Goal: Task Accomplishment & Management: Use online tool/utility

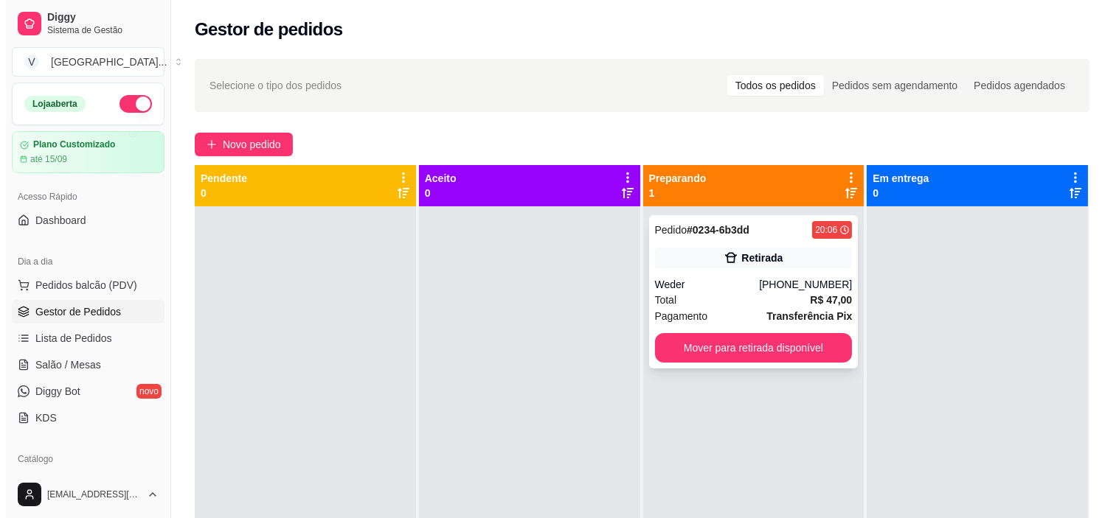
scroll to position [41, 0]
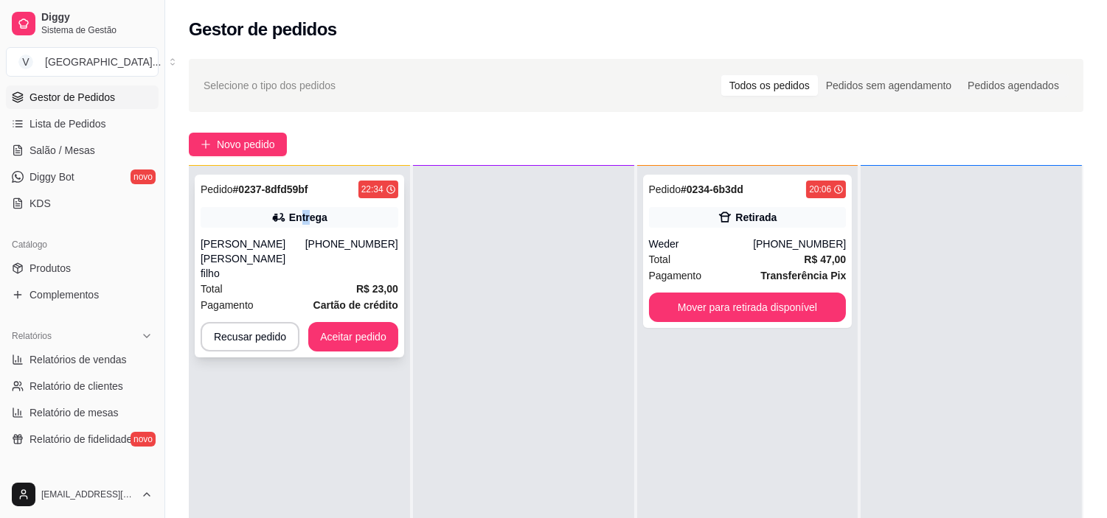
drag, startPoint x: 300, startPoint y: 211, endPoint x: 310, endPoint y: 220, distance: 13.0
click at [310, 220] on div "Entrega" at bounding box center [308, 217] width 38 height 15
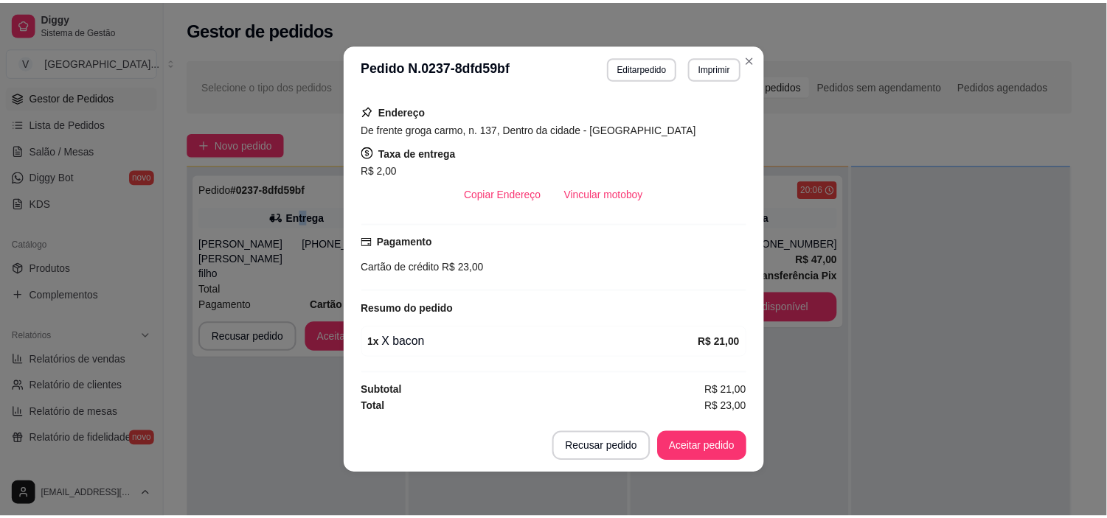
scroll to position [257, 0]
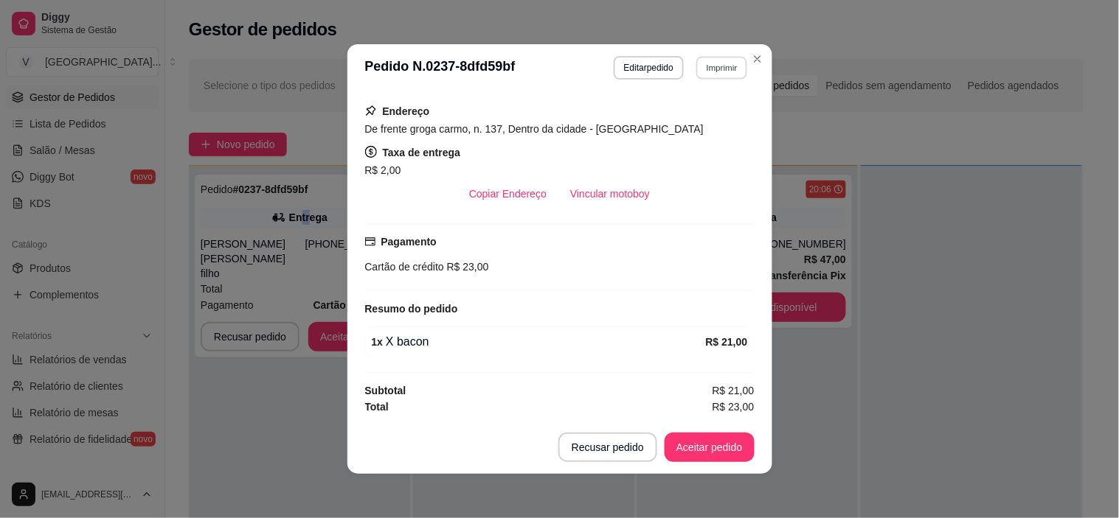
click at [717, 61] on button "Imprimir" at bounding box center [721, 67] width 51 height 23
click at [723, 119] on button "IMPRESSORA" at bounding box center [690, 120] width 107 height 24
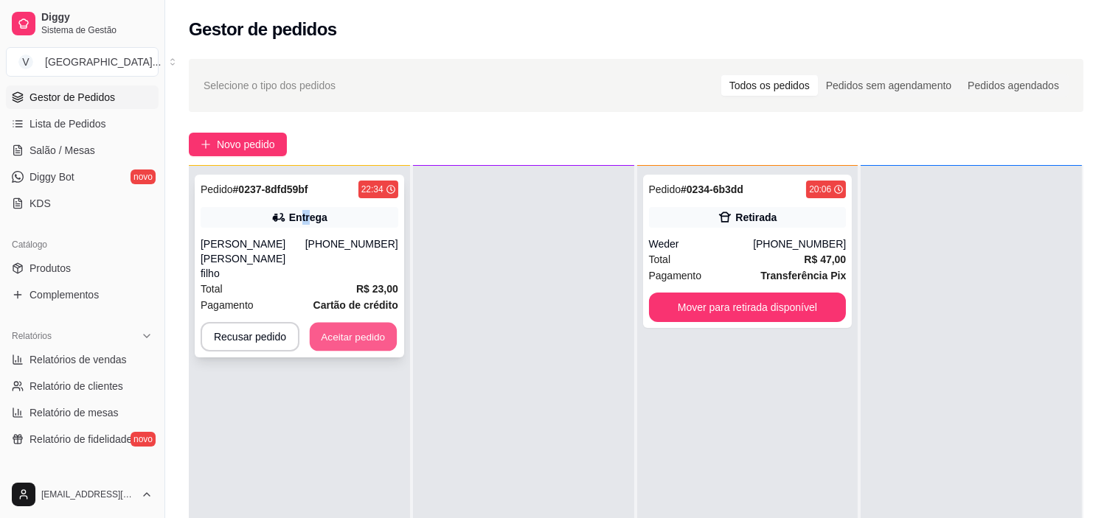
click at [378, 323] on button "Aceitar pedido" at bounding box center [353, 337] width 87 height 29
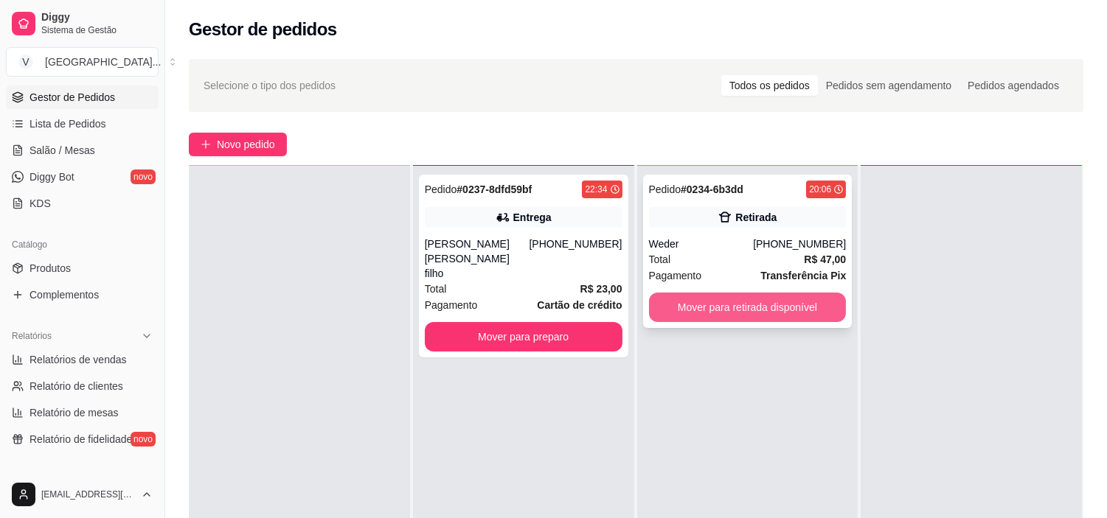
click at [771, 317] on button "Mover para retirada disponível" at bounding box center [748, 308] width 198 height 30
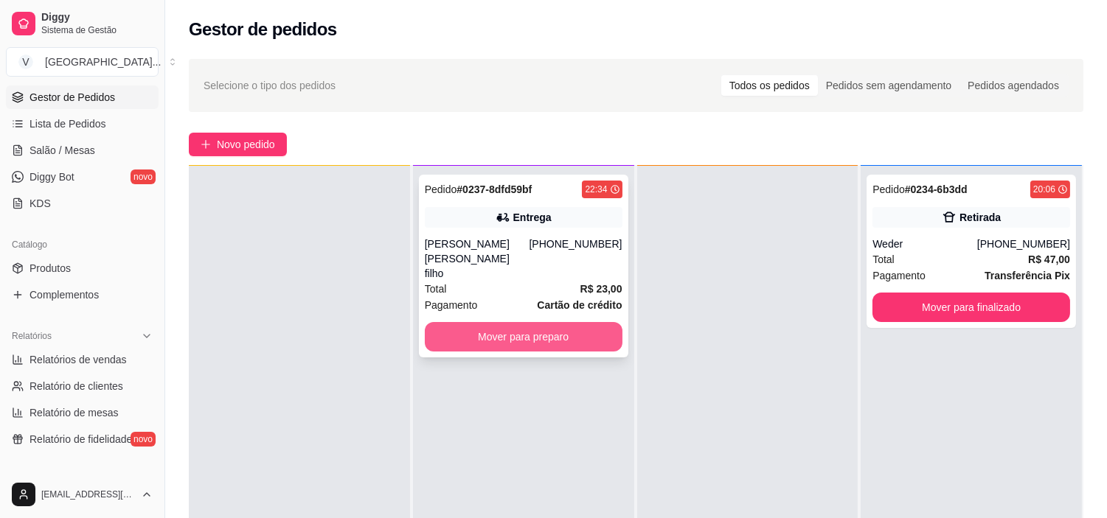
click at [507, 330] on button "Mover para preparo" at bounding box center [524, 337] width 198 height 30
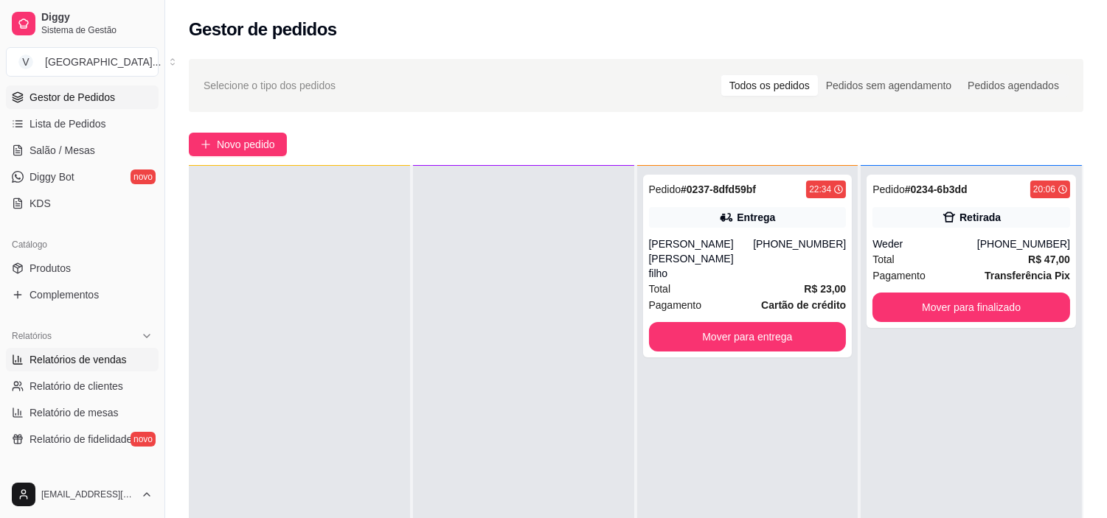
click at [68, 364] on span "Relatórios de vendas" at bounding box center [78, 360] width 97 height 15
select select "ALL"
select select "0"
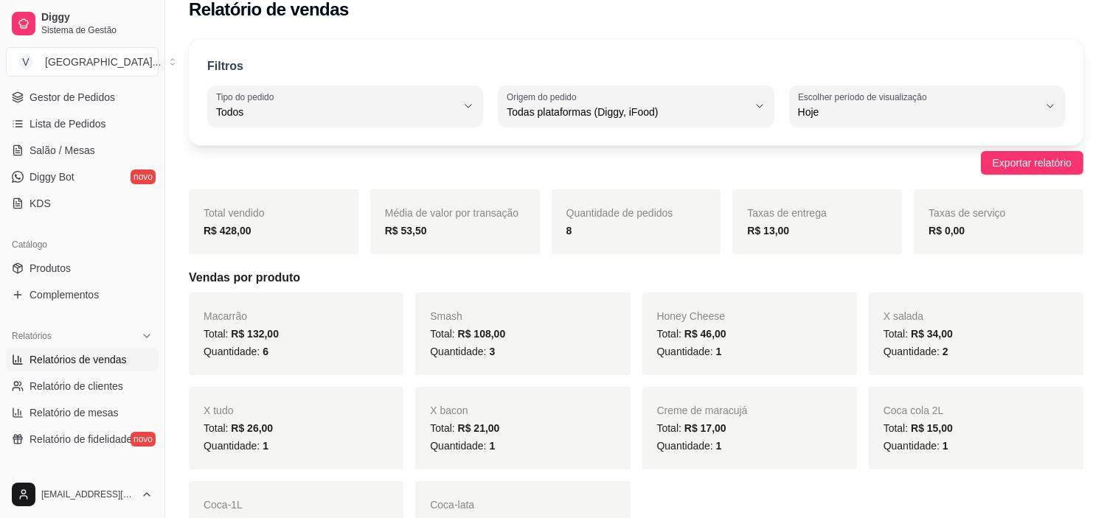
scroll to position [82, 0]
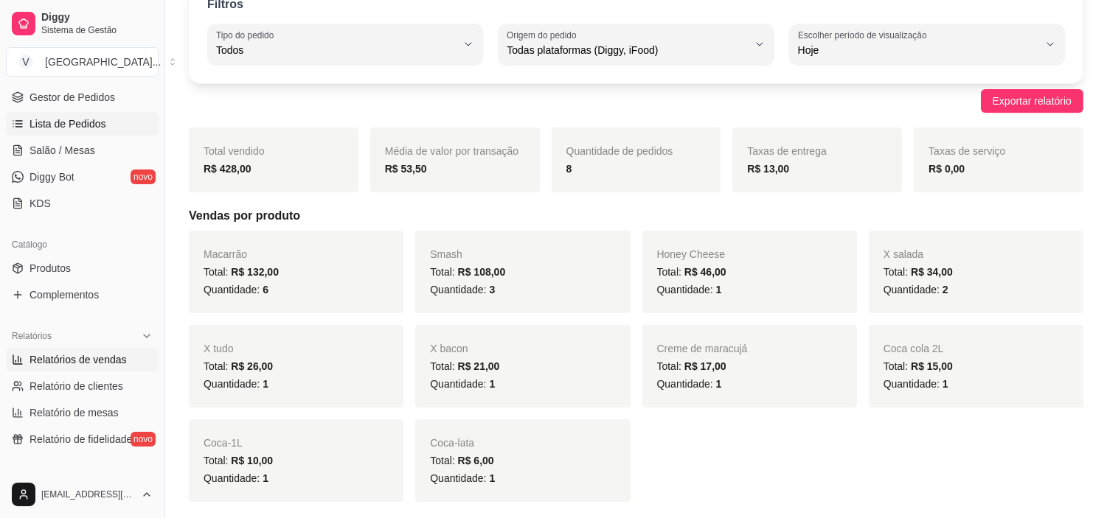
click at [24, 120] on link "Lista de Pedidos" at bounding box center [82, 124] width 153 height 24
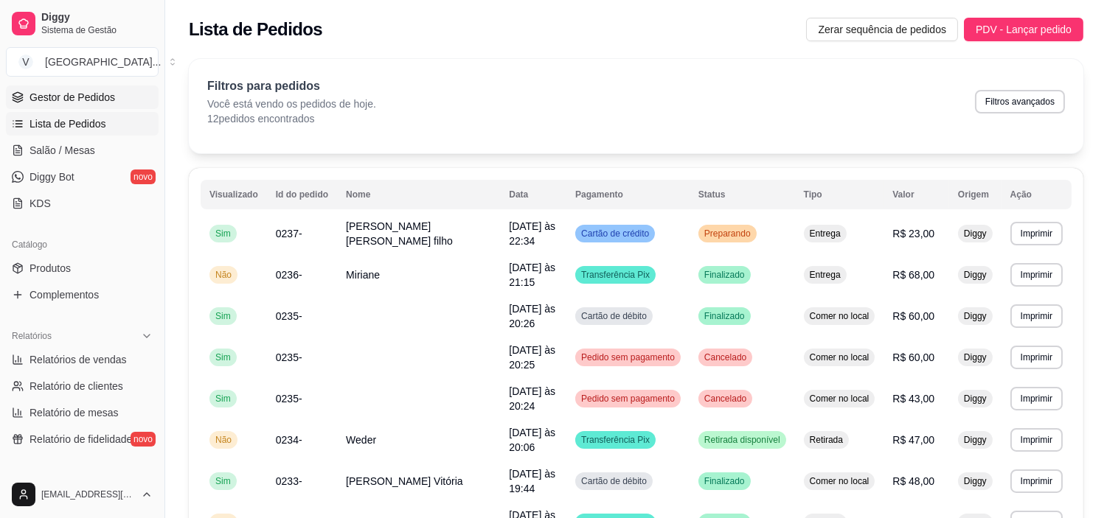
click at [91, 94] on span "Gestor de Pedidos" at bounding box center [73, 97] width 86 height 15
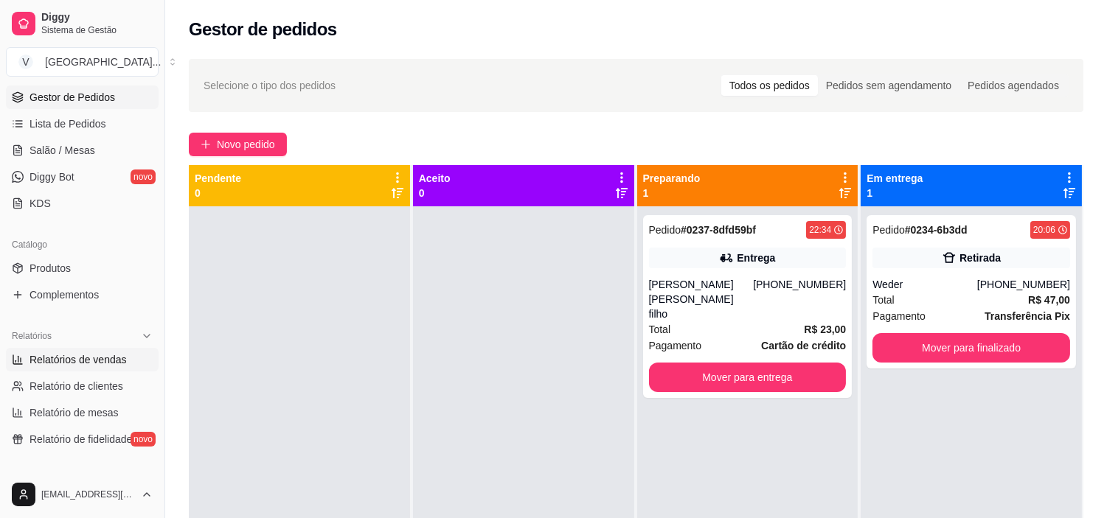
click at [76, 367] on link "Relatórios de vendas" at bounding box center [82, 360] width 153 height 24
select select "ALL"
select select "0"
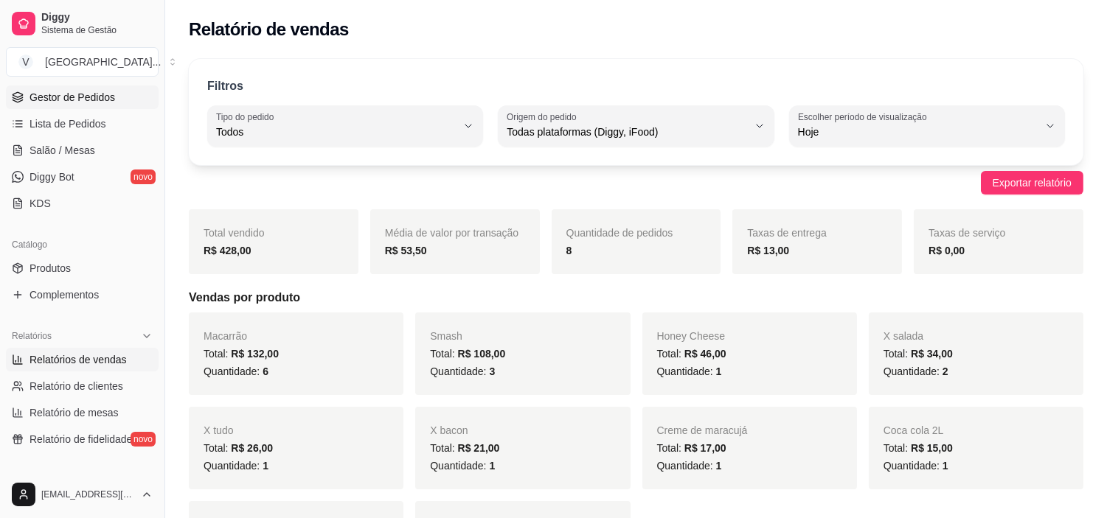
click at [97, 103] on span "Gestor de Pedidos" at bounding box center [73, 97] width 86 height 15
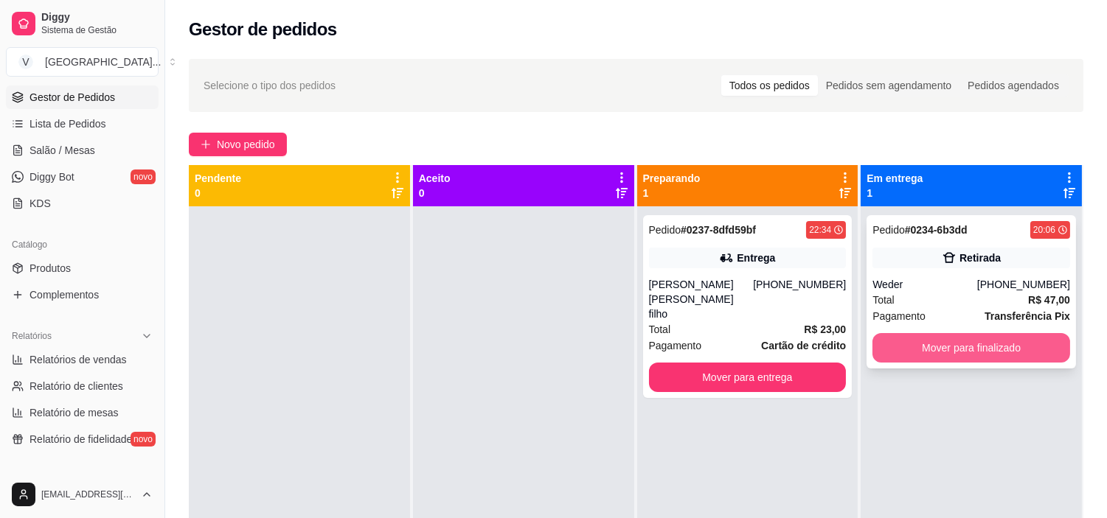
click at [1014, 337] on button "Mover para finalizado" at bounding box center [971, 348] width 198 height 30
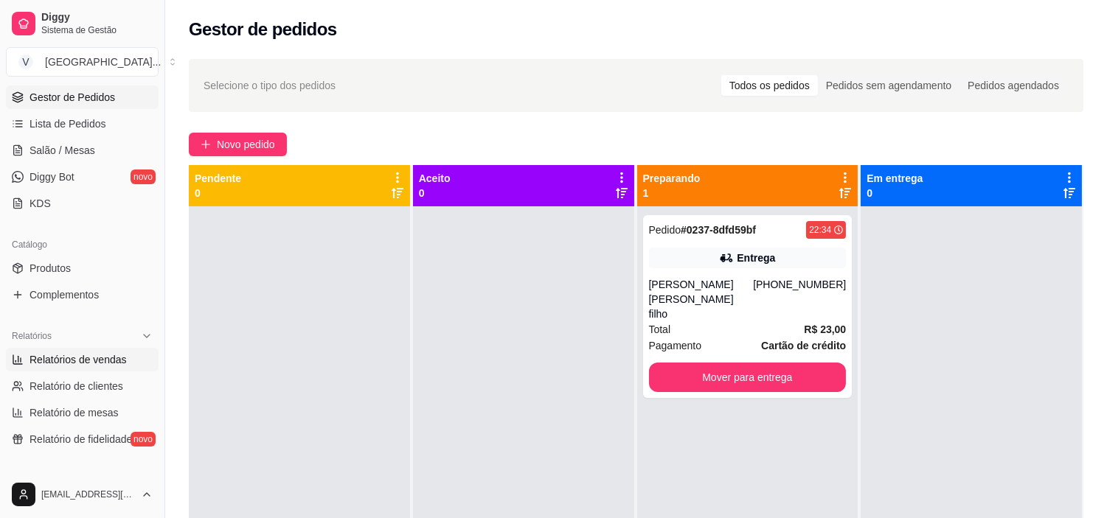
click at [91, 367] on link "Relatórios de vendas" at bounding box center [82, 360] width 153 height 24
select select "ALL"
select select "0"
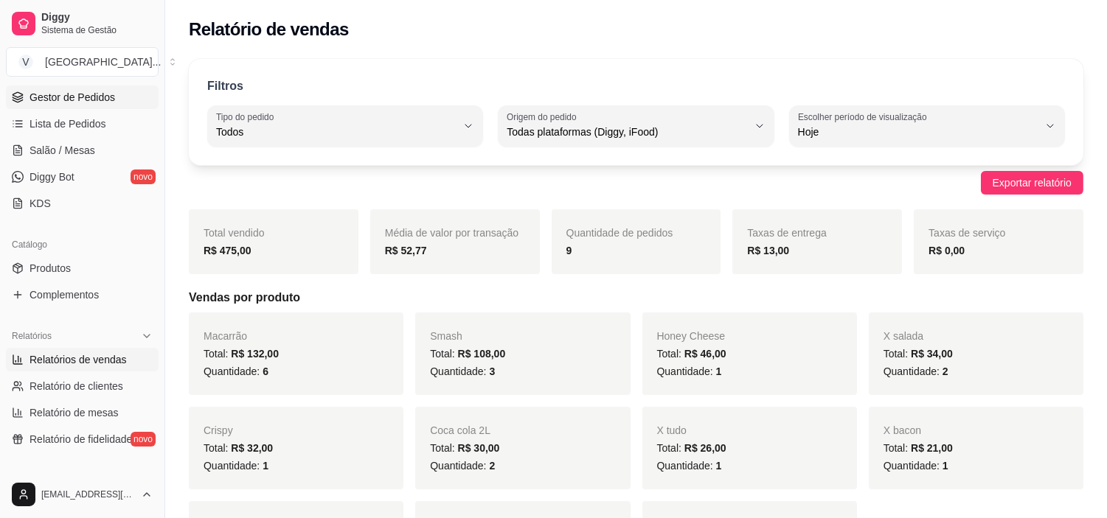
click at [97, 101] on span "Gestor de Pedidos" at bounding box center [73, 97] width 86 height 15
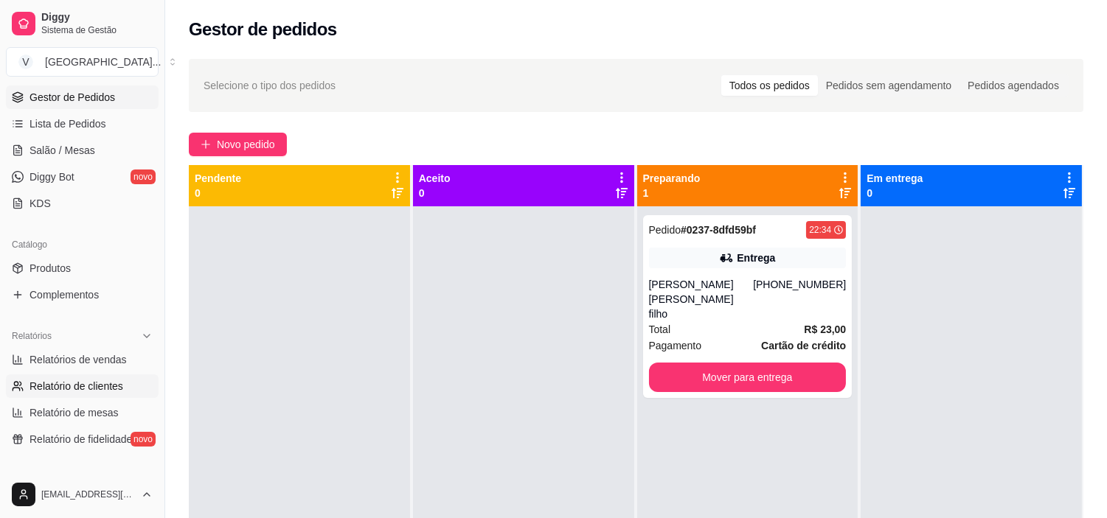
click at [69, 396] on link "Relatório de clientes" at bounding box center [82, 387] width 153 height 24
select select "30"
select select "HIGHEST_TOTAL_SPENT_WITH_ORDERS"
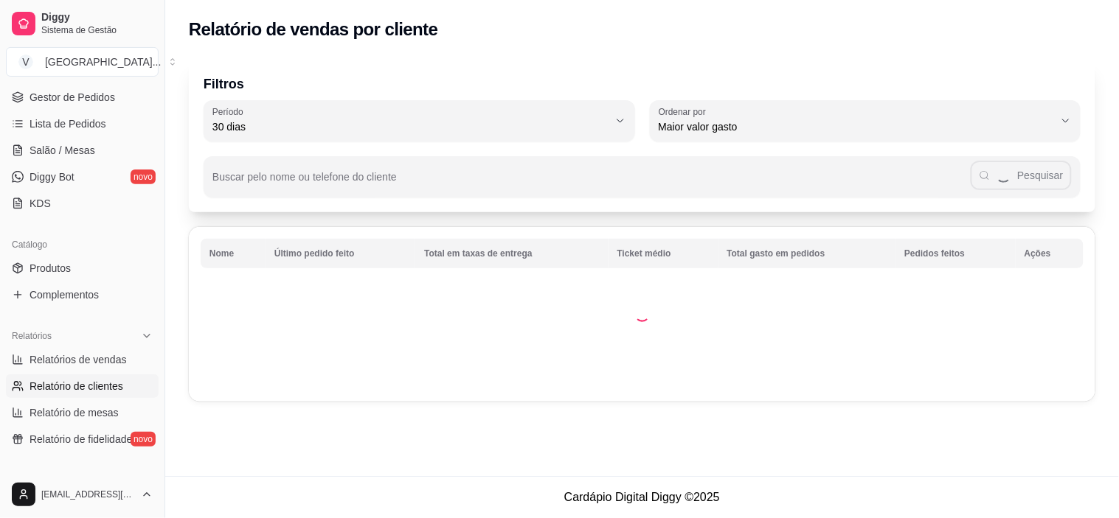
drag, startPoint x: 69, startPoint y: 396, endPoint x: 57, endPoint y: 386, distance: 15.8
click at [57, 386] on span "Relatório de clientes" at bounding box center [77, 386] width 94 height 15
click at [69, 355] on span "Relatórios de vendas" at bounding box center [78, 360] width 97 height 15
select select "ALL"
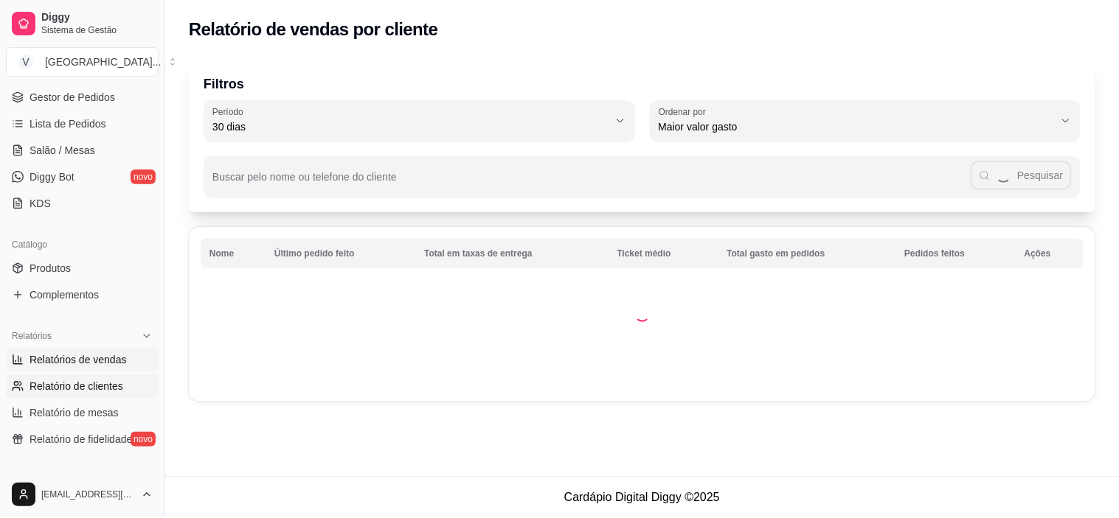
select select "0"
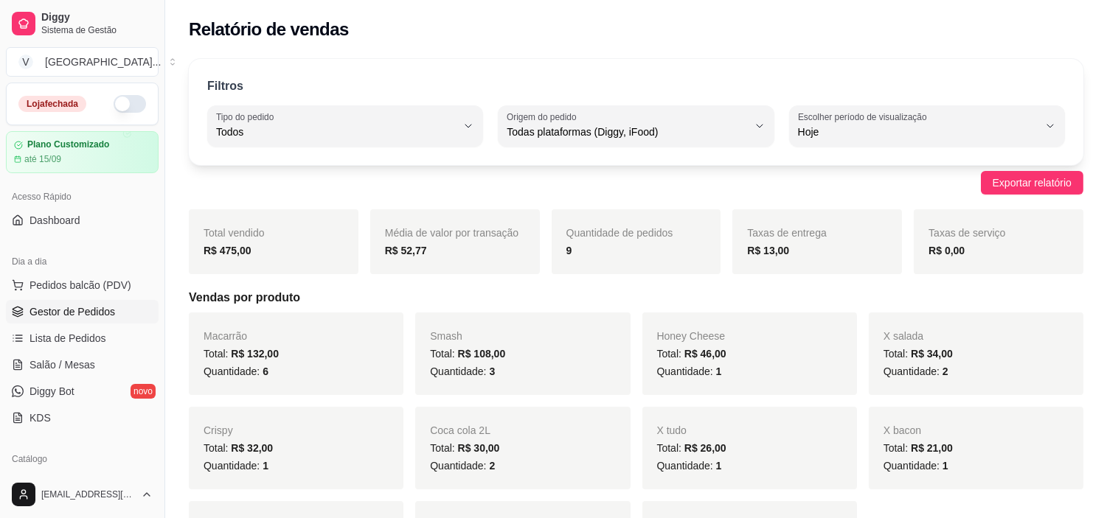
click at [105, 313] on span "Gestor de Pedidos" at bounding box center [73, 312] width 86 height 15
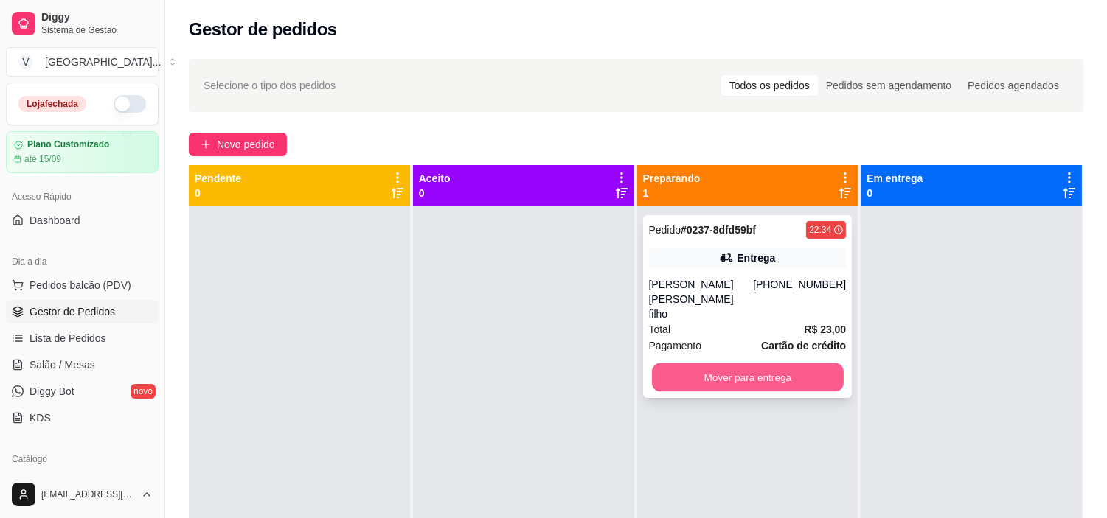
click at [772, 369] on button "Mover para entrega" at bounding box center [748, 378] width 192 height 29
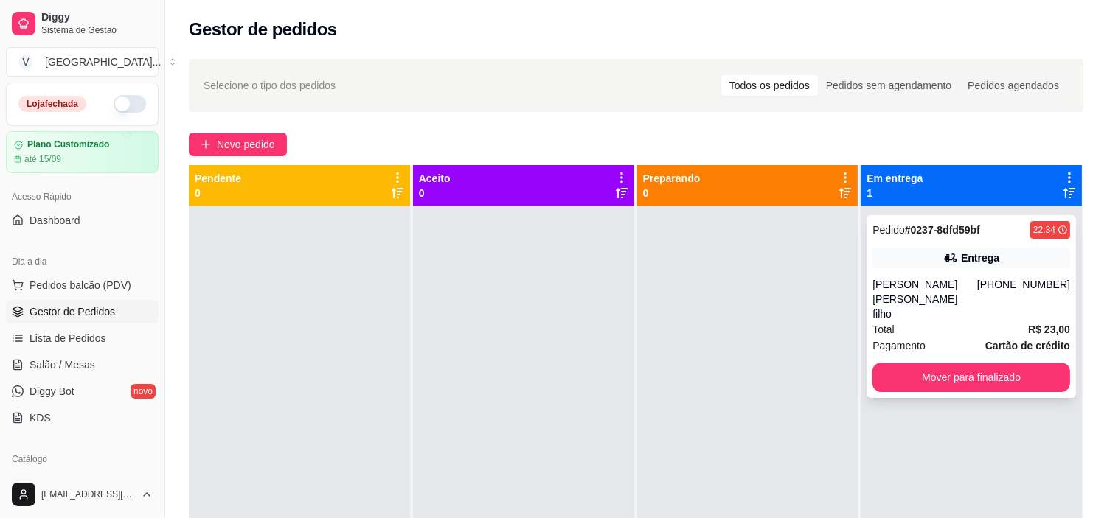
click at [1025, 264] on div "Entrega" at bounding box center [971, 258] width 198 height 21
click at [969, 367] on button "Mover para finalizado" at bounding box center [971, 378] width 192 height 29
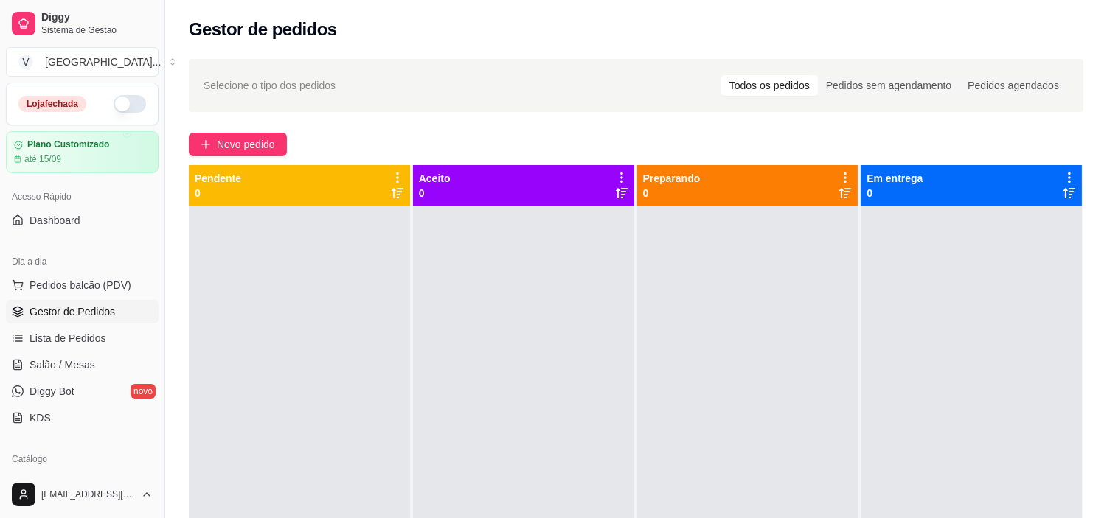
click at [1025, 305] on div at bounding box center [971, 466] width 221 height 518
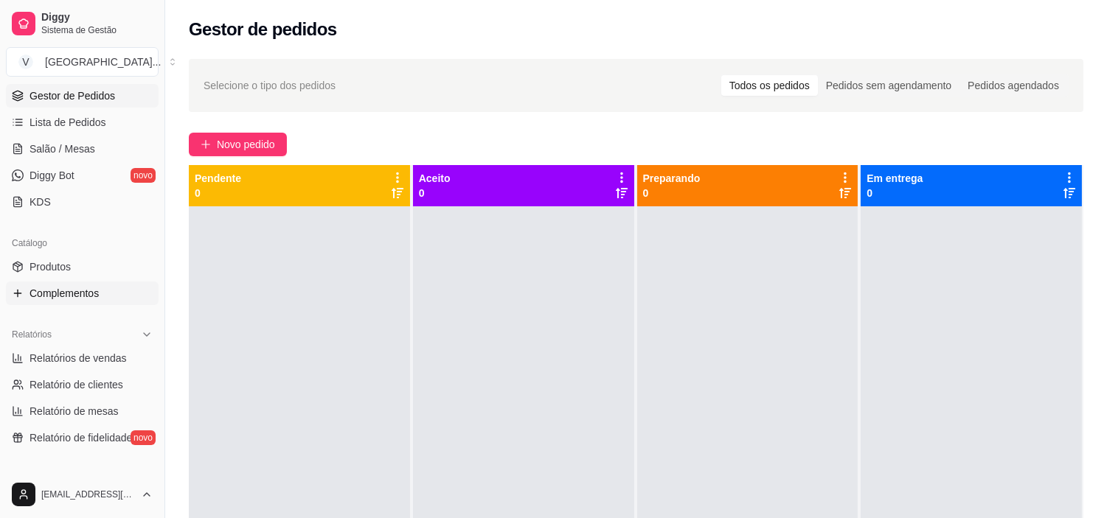
scroll to position [246, 0]
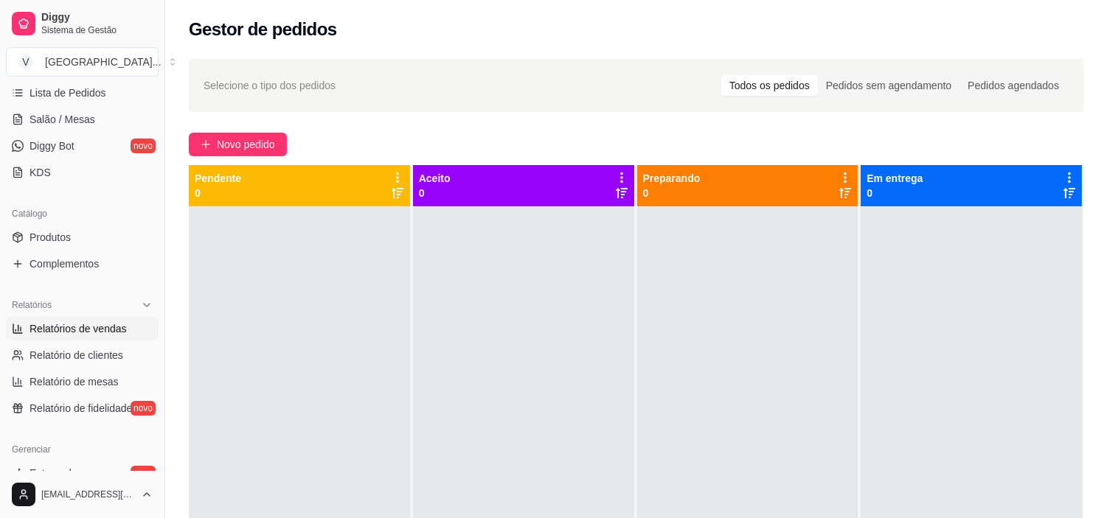
click at [67, 328] on span "Relatórios de vendas" at bounding box center [78, 329] width 97 height 15
select select "ALL"
select select "0"
